Goal: Task Accomplishment & Management: Manage account settings

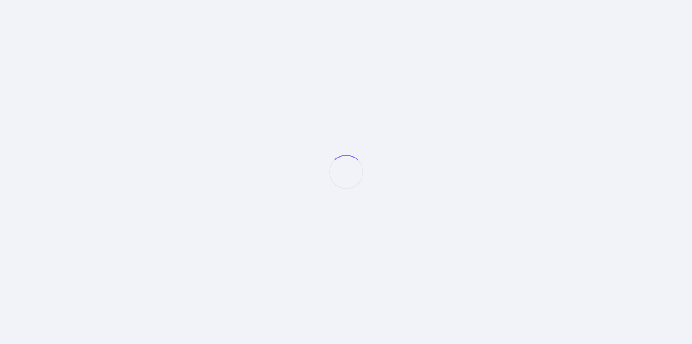
select select "null"
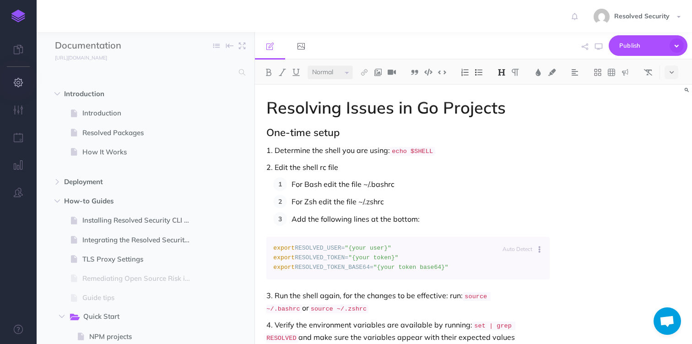
click at [18, 87] on icon "button" at bounding box center [19, 82] width 10 height 9
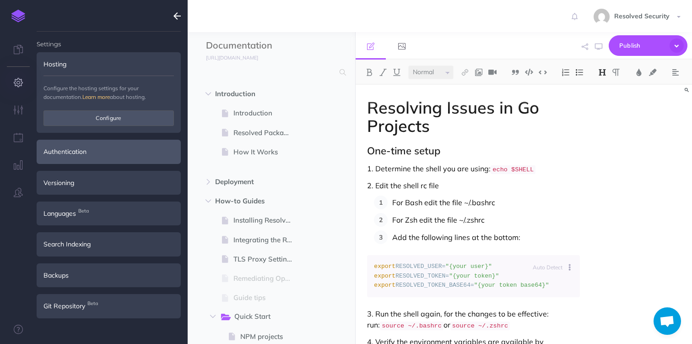
click at [85, 147] on div "Authentication" at bounding box center [109, 152] width 144 height 24
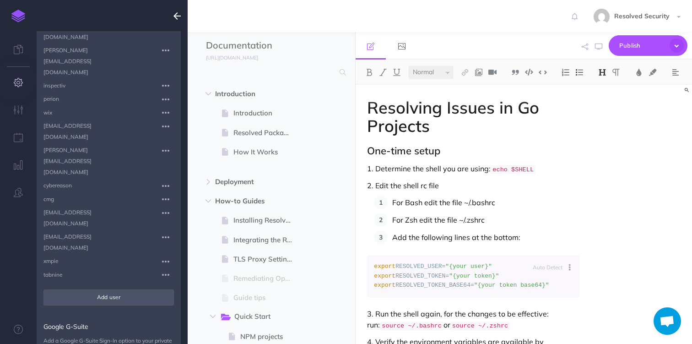
scroll to position [268, 0]
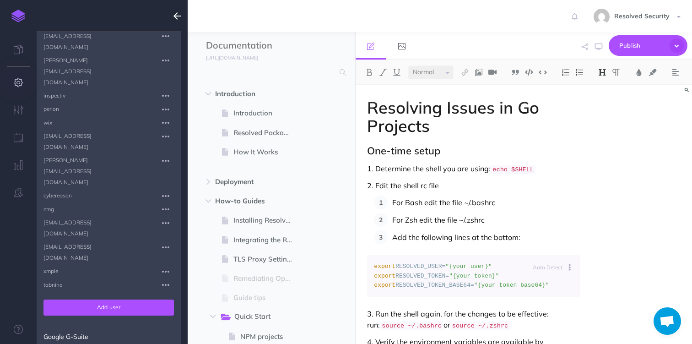
click at [117, 300] on button "Add user" at bounding box center [109, 308] width 131 height 16
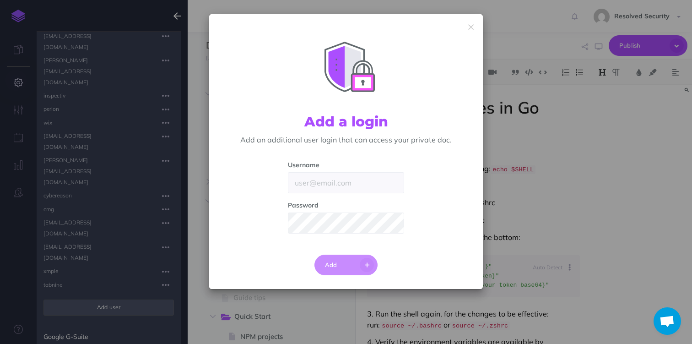
click at [315, 172] on div "Username" at bounding box center [346, 176] width 116 height 33
click at [311, 187] on input "text" at bounding box center [346, 182] width 116 height 21
type input "bitso"
click at [399, 222] on span at bounding box center [397, 223] width 8 height 6
click at [340, 266] on button "Add" at bounding box center [347, 265] width 64 height 21
